Goal: Leave review/rating: Share an evaluation or opinion about a product, service, or content

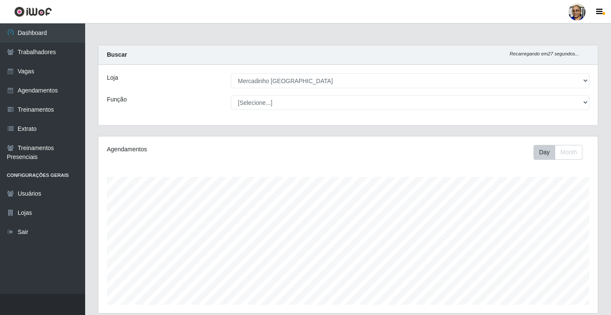
select select "345"
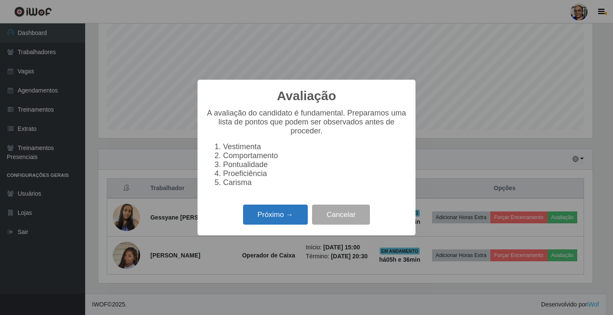
scroll to position [188, 0]
click at [291, 215] on button "Próximo →" at bounding box center [275, 214] width 65 height 20
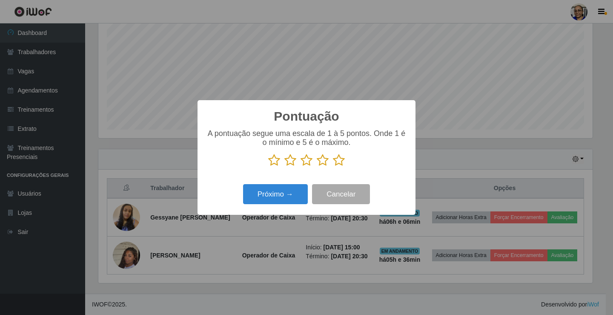
scroll to position [425478, 425161]
click at [338, 161] on icon at bounding box center [339, 160] width 12 height 13
click at [333, 166] on input "radio" at bounding box center [333, 166] width 0 height 0
click at [291, 195] on button "Próximo →" at bounding box center [275, 194] width 65 height 20
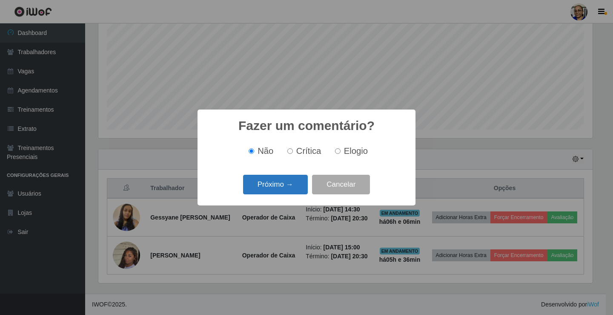
click at [294, 186] on button "Próximo →" at bounding box center [275, 185] width 65 height 20
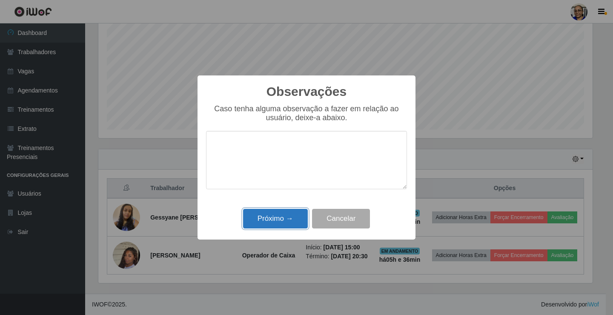
click at [292, 218] on button "Próximo →" at bounding box center [275, 219] width 65 height 20
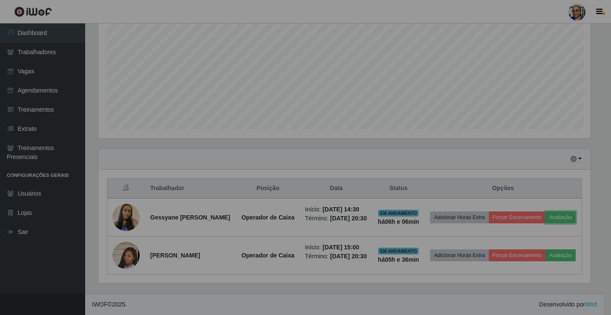
scroll to position [177, 499]
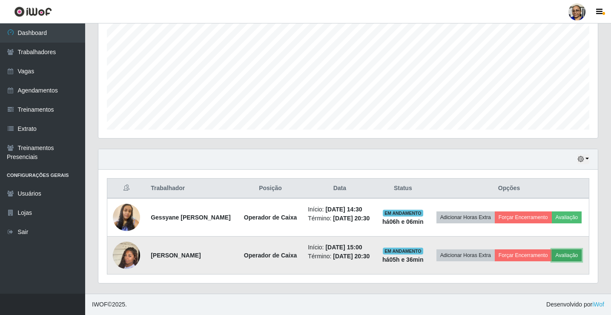
click at [552, 260] on button "Avaliação" at bounding box center [567, 255] width 30 height 12
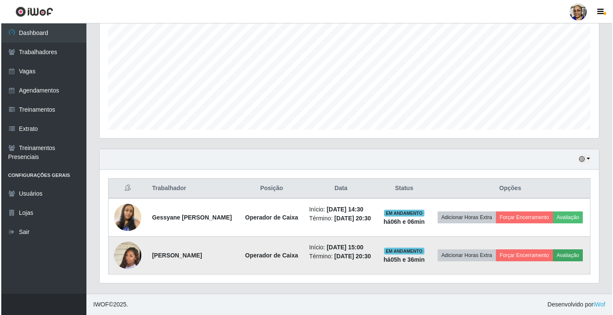
scroll to position [177, 494]
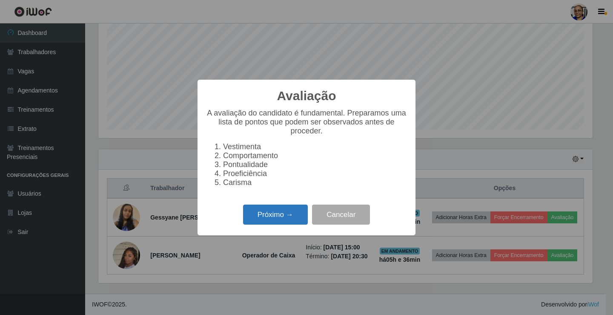
click at [298, 219] on button "Próximo →" at bounding box center [275, 214] width 65 height 20
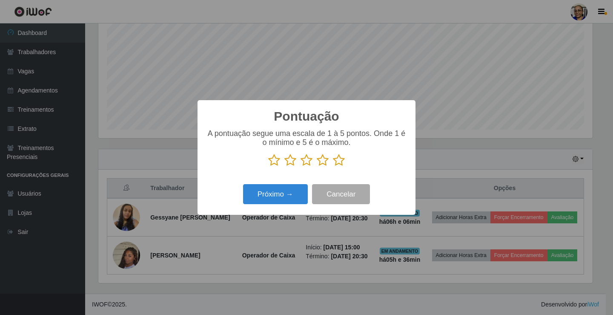
scroll to position [425478, 425161]
click at [340, 164] on icon at bounding box center [339, 160] width 12 height 13
click at [333, 166] on input "radio" at bounding box center [333, 166] width 0 height 0
click at [292, 191] on button "Próximo →" at bounding box center [275, 194] width 65 height 20
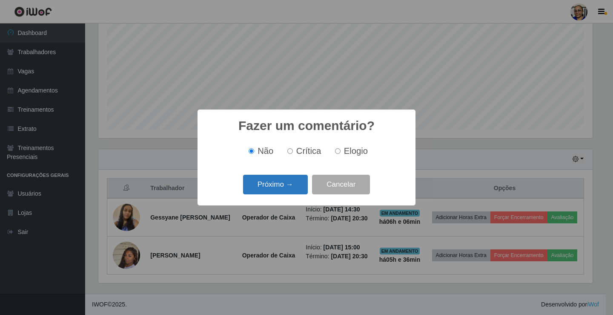
click at [292, 191] on button "Próximo →" at bounding box center [275, 185] width 65 height 20
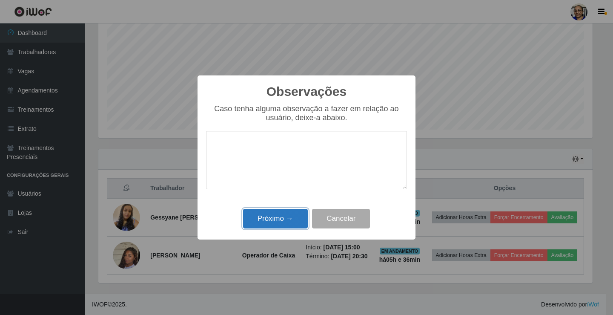
click at [290, 227] on button "Próximo →" at bounding box center [275, 219] width 65 height 20
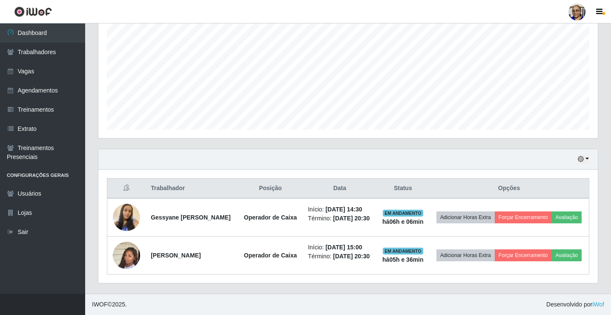
scroll to position [175, 0]
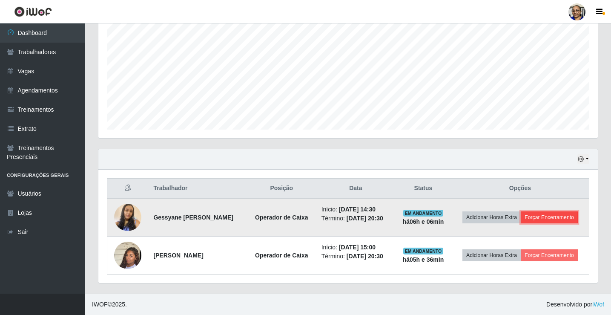
click at [558, 216] on button "Forçar Encerramento" at bounding box center [549, 217] width 57 height 12
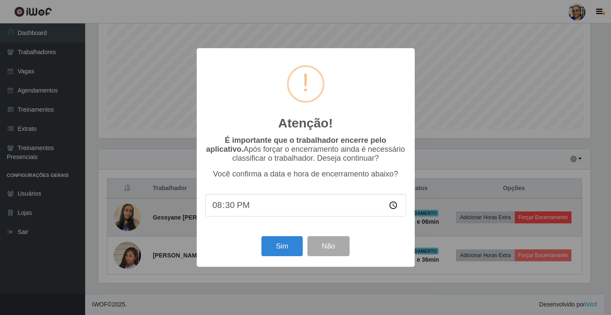
scroll to position [177, 494]
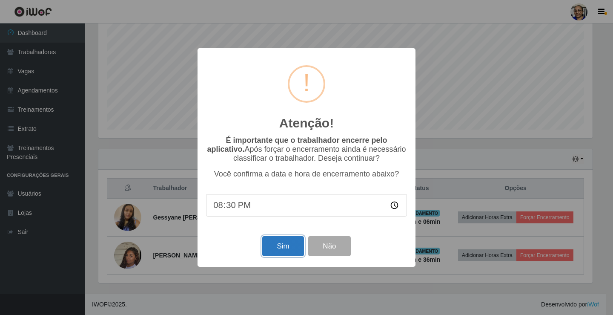
click at [283, 243] on button "Sim" at bounding box center [282, 246] width 41 height 20
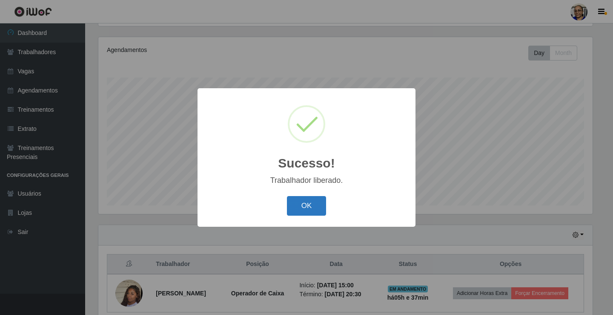
click at [309, 205] on button "OK" at bounding box center [307, 206] width 40 height 20
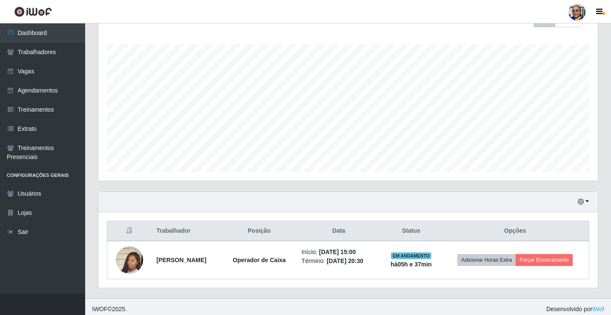
scroll to position [137, 0]
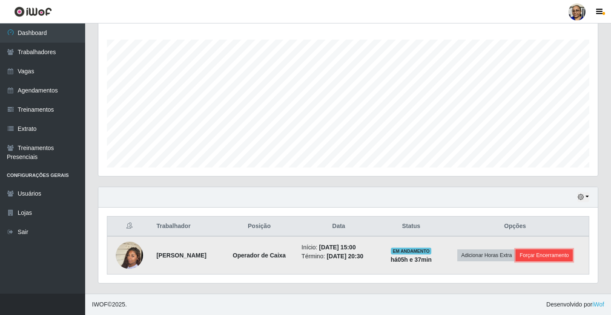
click at [536, 255] on button "Forçar Encerramento" at bounding box center [543, 255] width 57 height 12
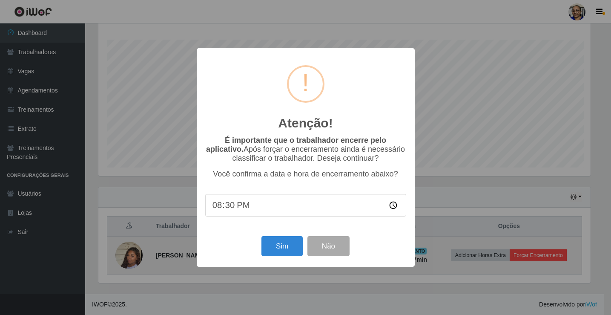
scroll to position [177, 494]
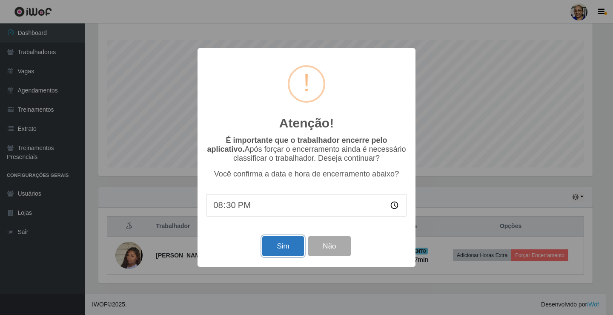
click at [291, 247] on button "Sim" at bounding box center [282, 246] width 41 height 20
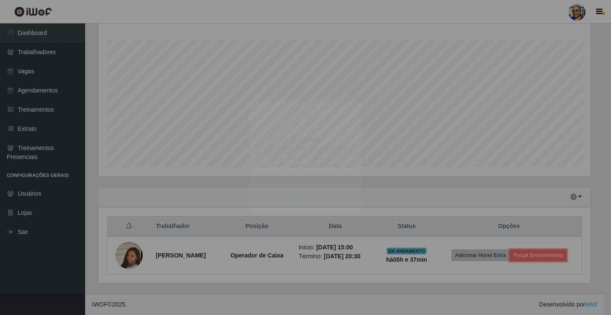
scroll to position [0, 0]
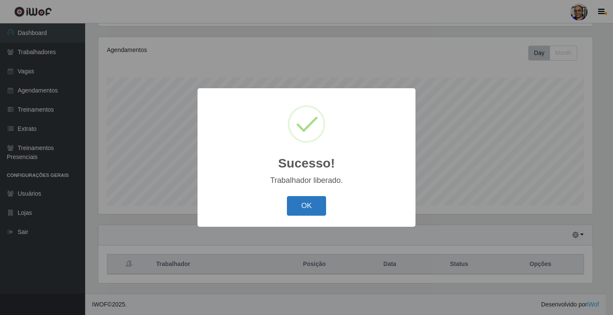
click at [312, 203] on button "OK" at bounding box center [307, 206] width 40 height 20
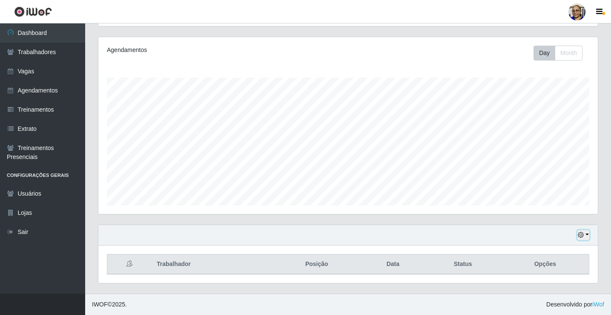
click at [587, 235] on button "button" at bounding box center [583, 235] width 12 height 10
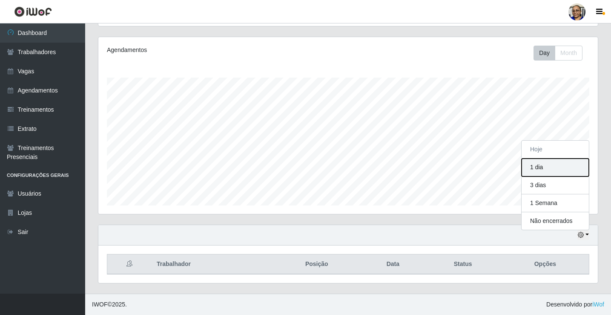
click at [551, 171] on button "1 dia" at bounding box center [554, 167] width 67 height 18
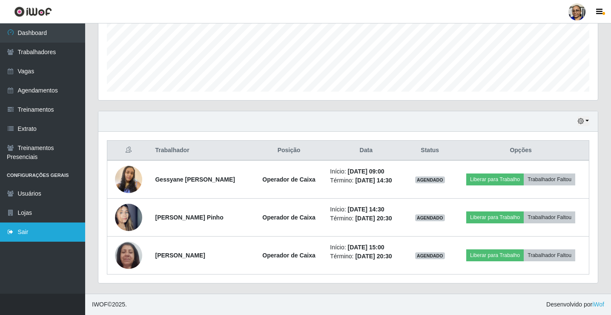
click at [41, 231] on link "Sair" at bounding box center [42, 231] width 85 height 19
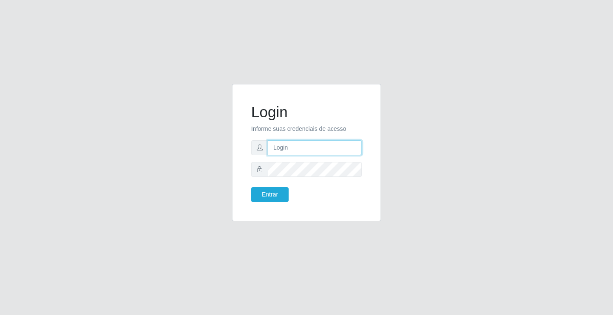
type input "[EMAIL_ADDRESS][DOMAIN_NAME]"
